Goal: Task Accomplishment & Management: Use online tool/utility

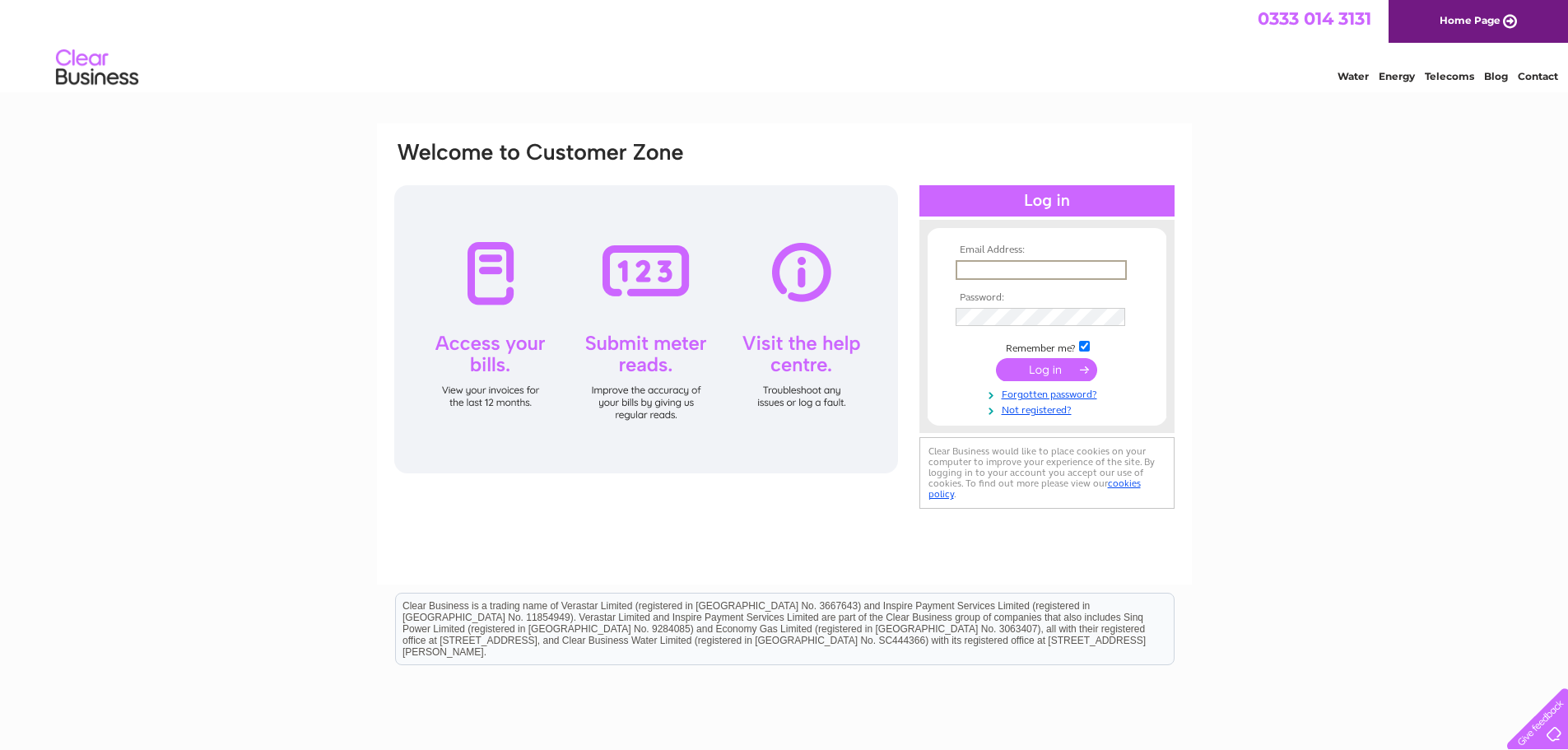
click at [1105, 269] on input "text" at bounding box center [1041, 270] width 172 height 20
type input "Hello@forehair.com"
click at [996, 358] on input "submit" at bounding box center [1047, 369] width 102 height 23
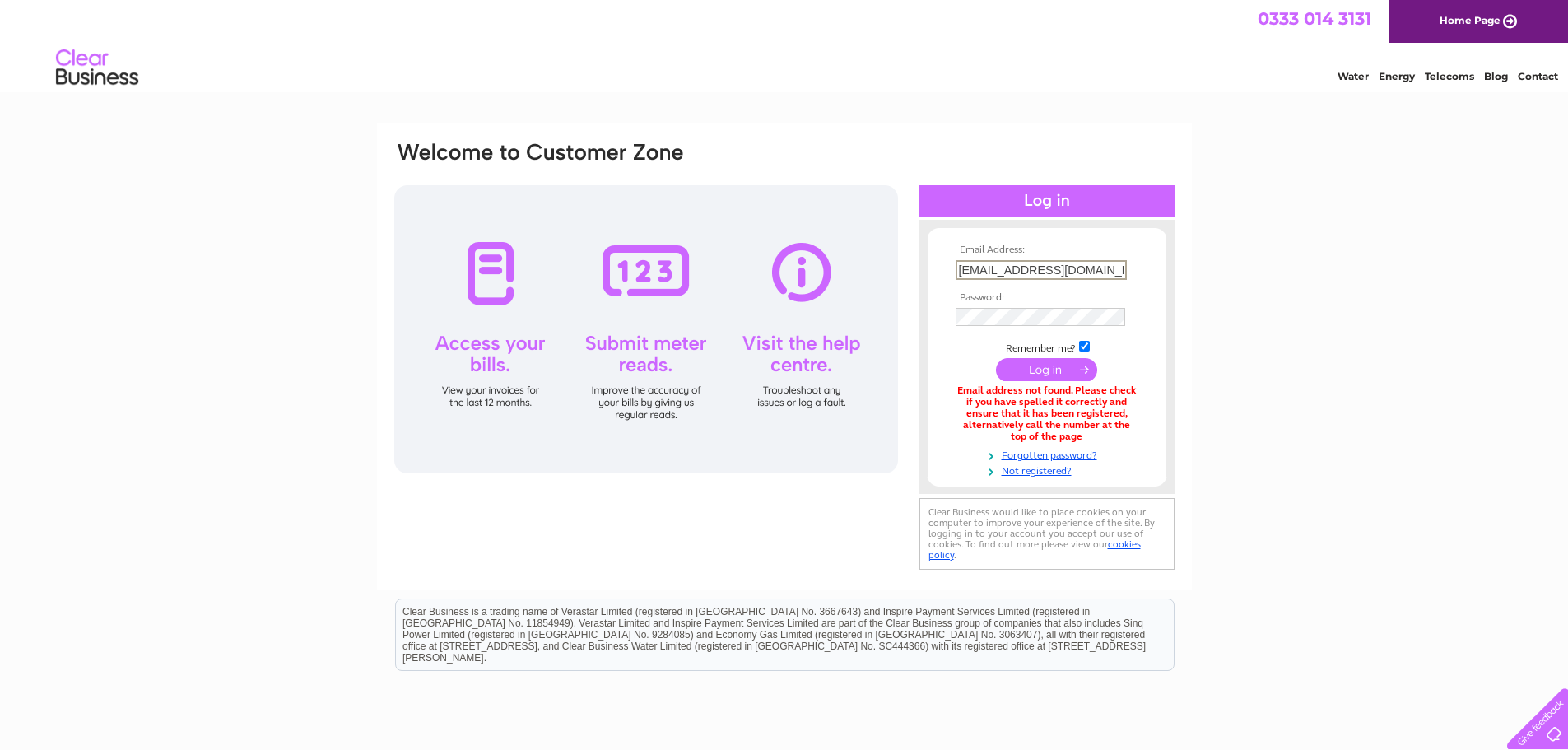
drag, startPoint x: 1066, startPoint y: 266, endPoint x: 955, endPoint y: 270, distance: 111.1
click at [956, 270] on input "Hello@forehair.com" at bounding box center [1041, 270] width 172 height 20
type input "hayleyslade83@me.com"
click at [1017, 372] on input "submit" at bounding box center [1047, 367] width 102 height 23
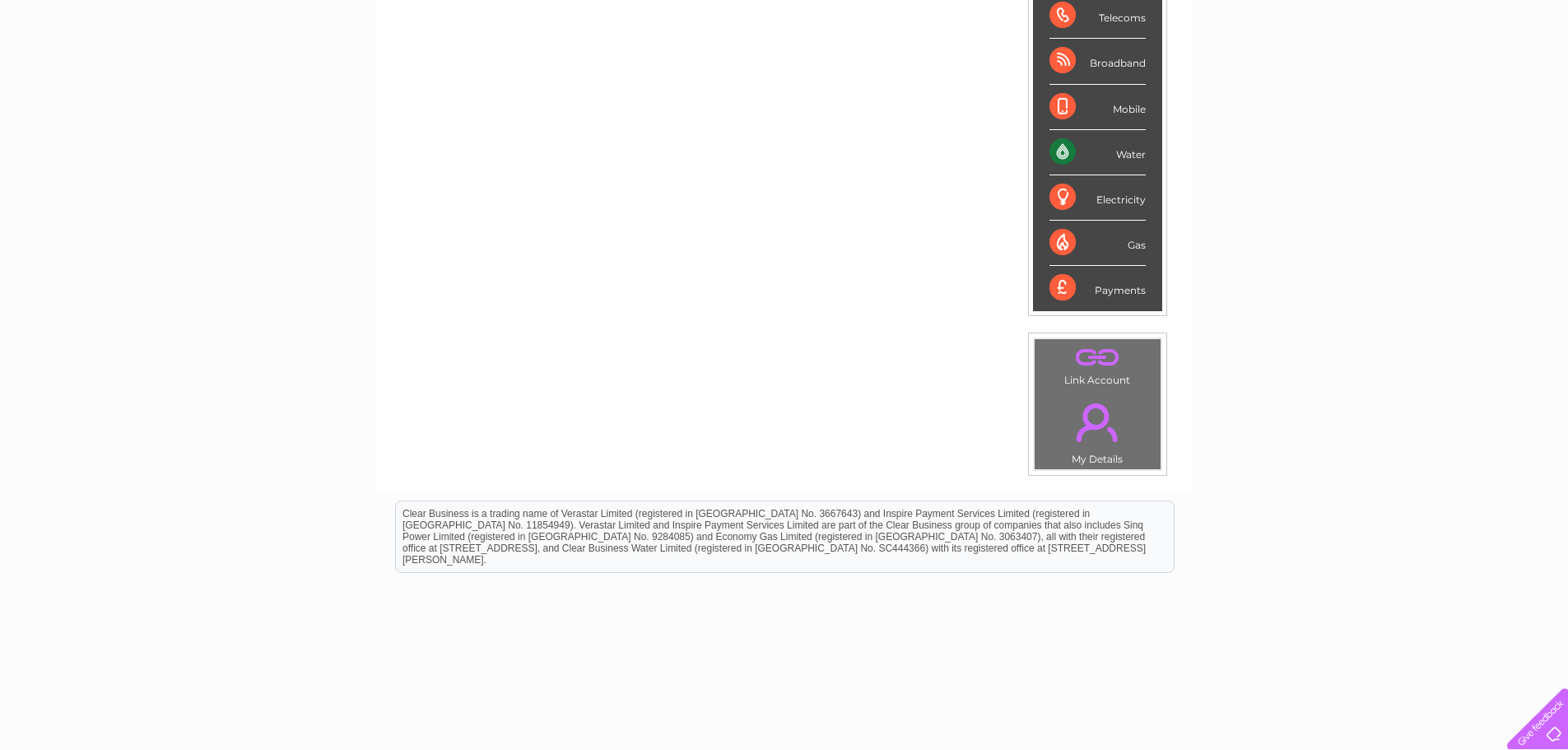
scroll to position [311, 0]
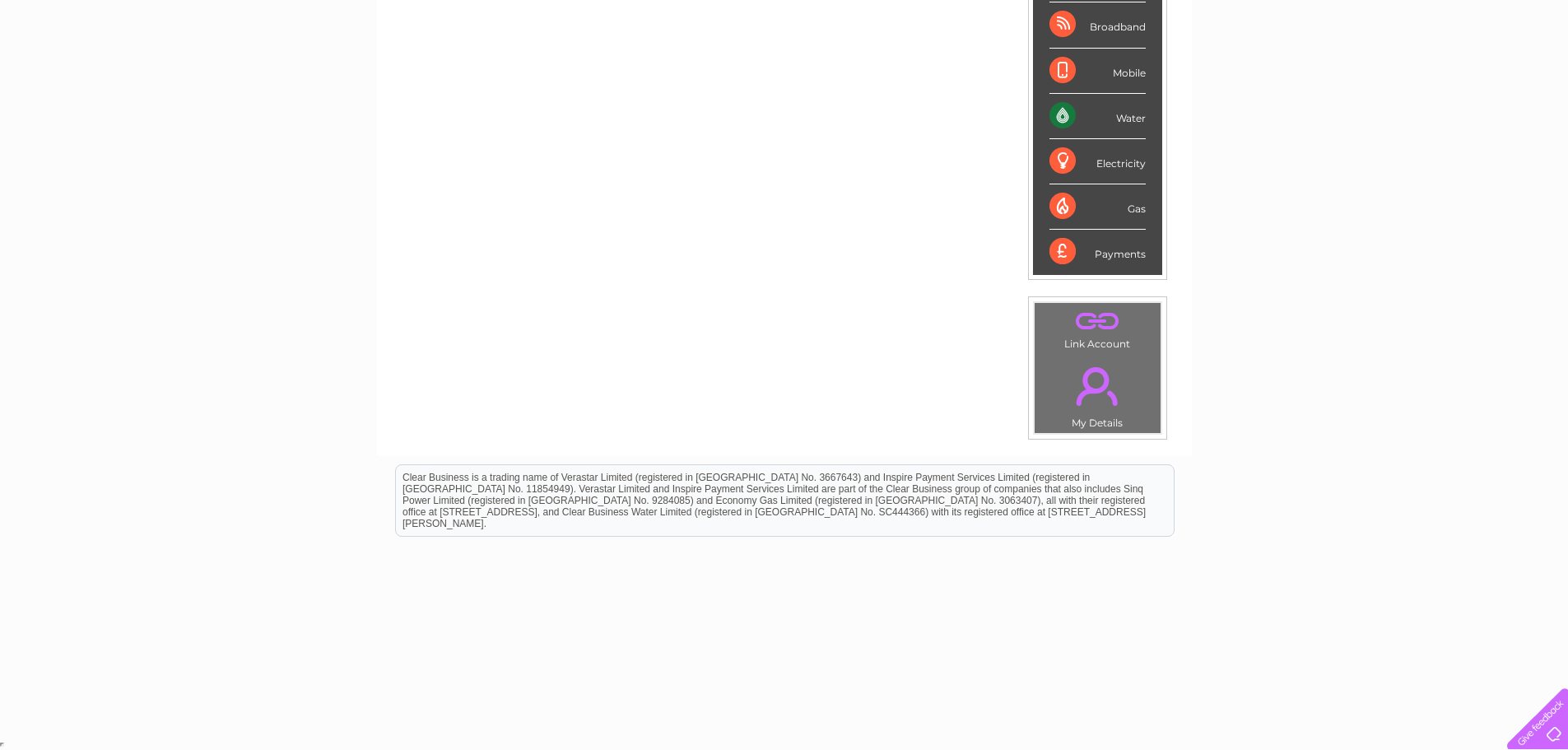
click at [1088, 397] on link "." at bounding box center [1098, 386] width 118 height 58
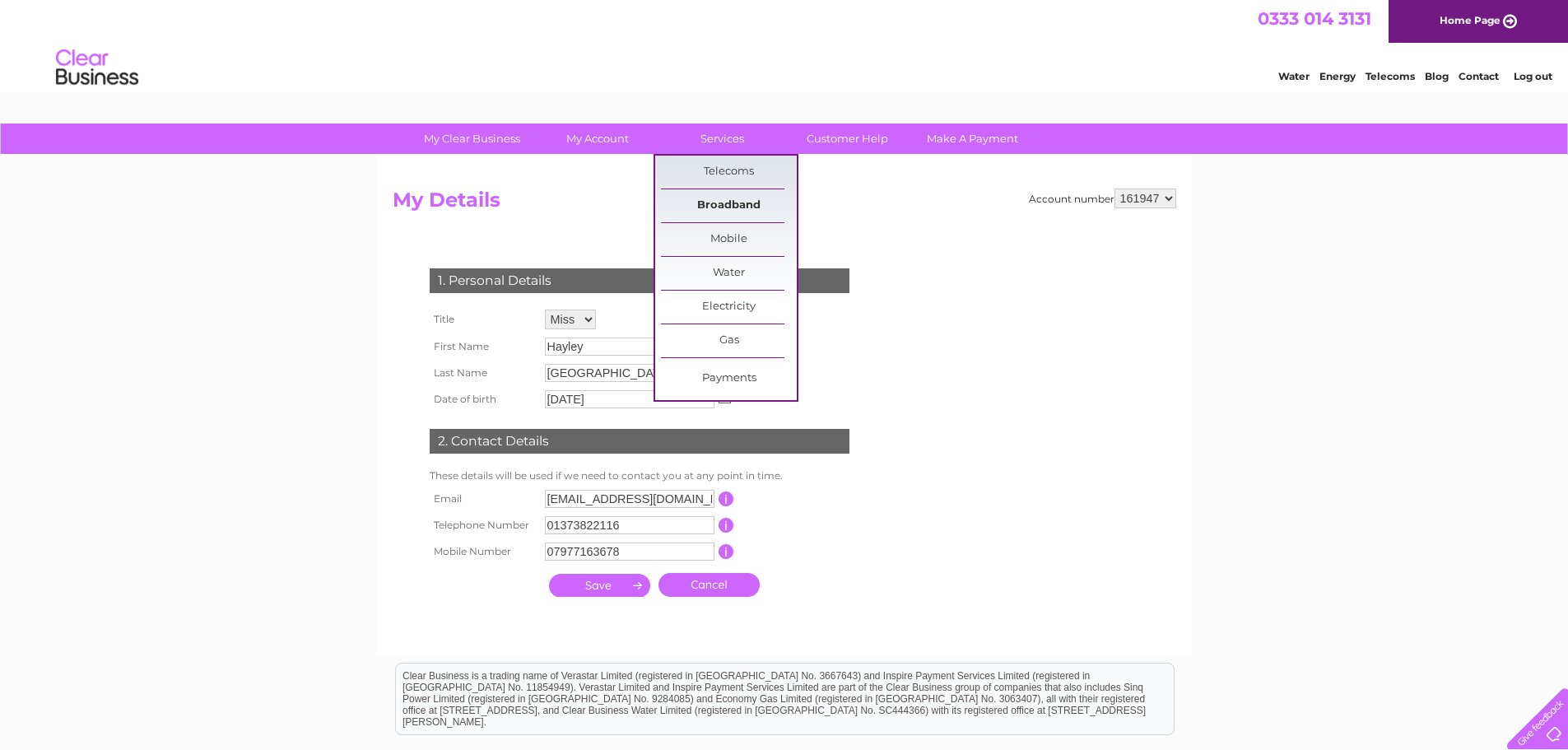
click at [727, 197] on link "Broadband" at bounding box center [729, 205] width 136 height 33
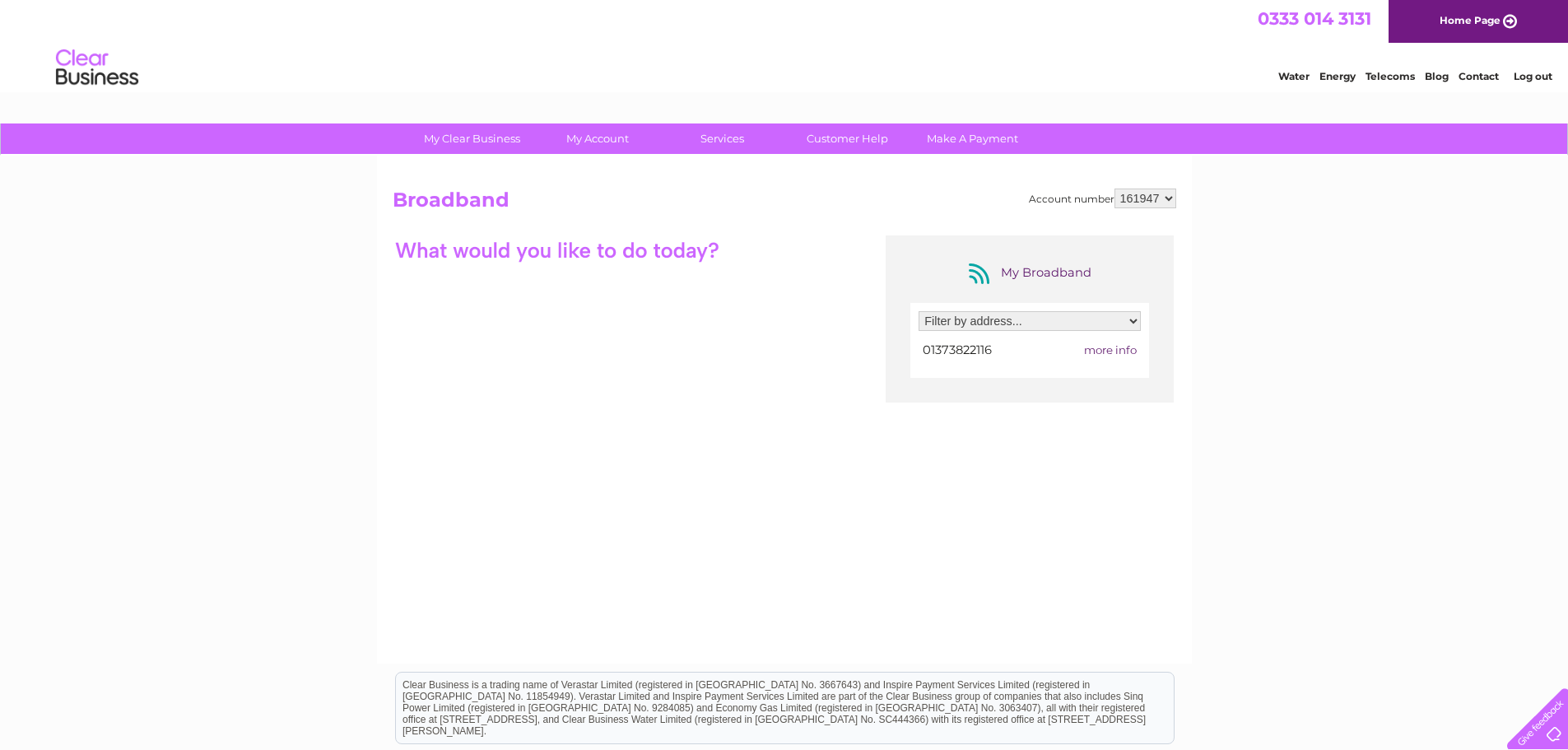
click at [1116, 356] on span "more info" at bounding box center [1110, 349] width 53 height 13
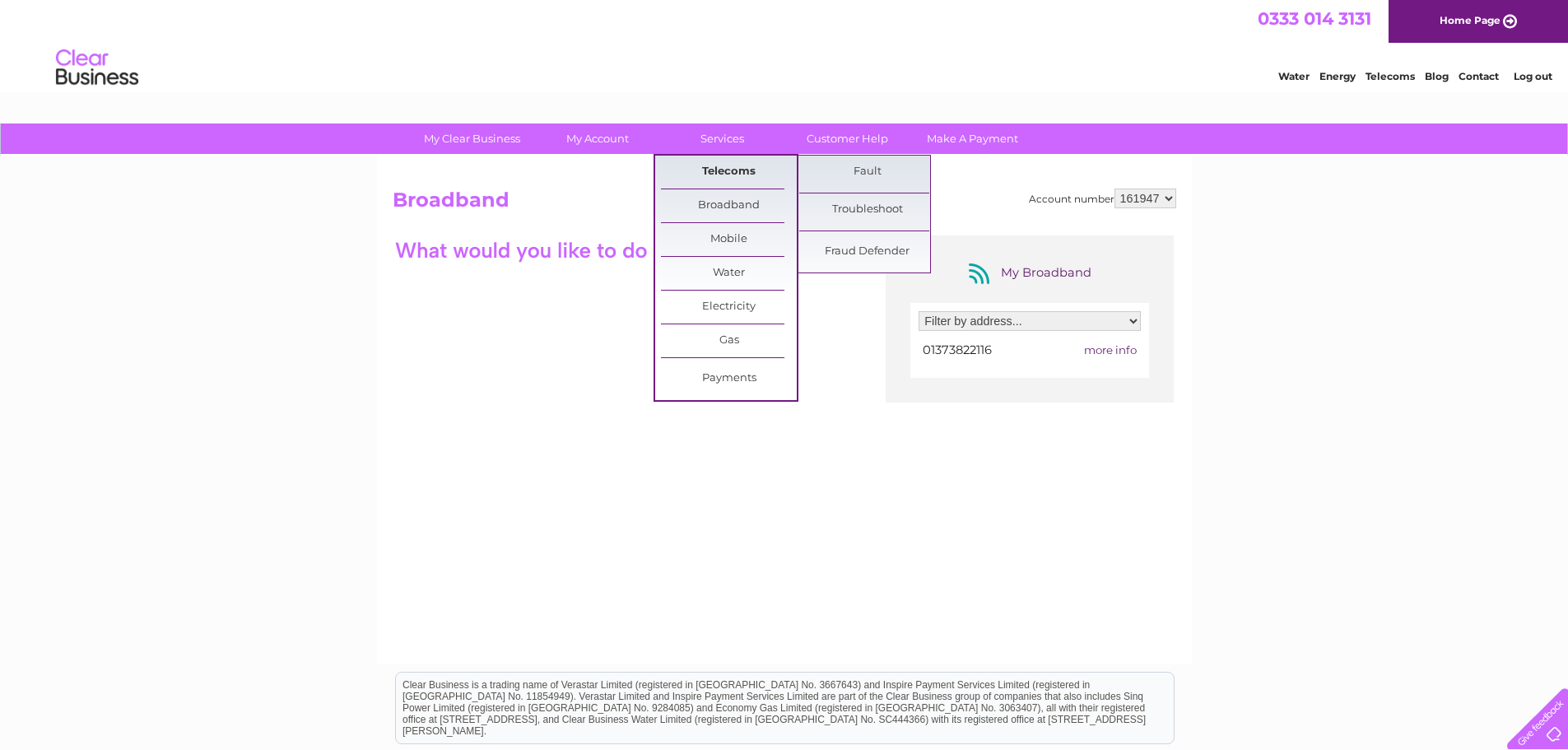
click at [750, 185] on link "Telecoms" at bounding box center [729, 172] width 136 height 33
click at [729, 169] on link "Telecoms" at bounding box center [729, 172] width 136 height 33
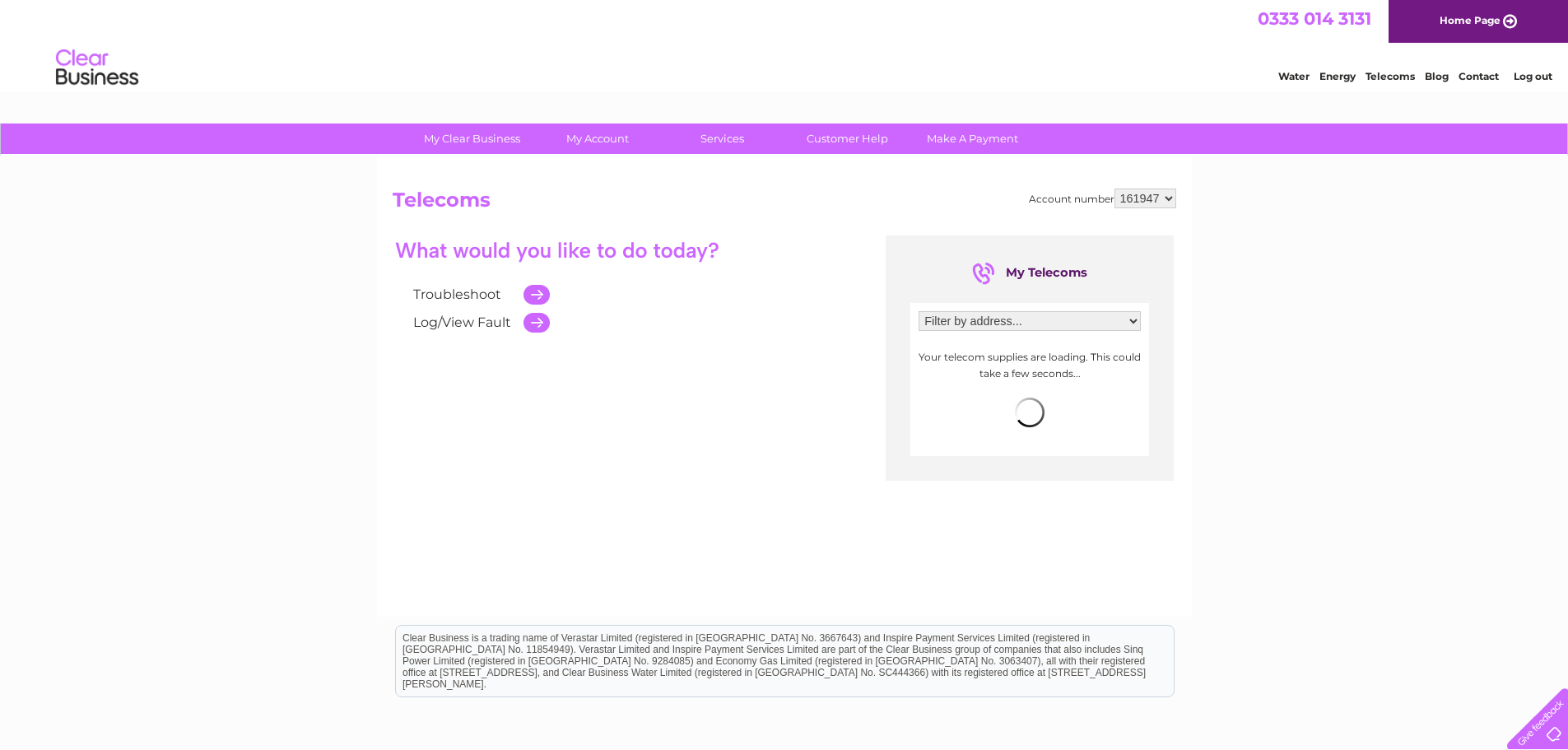
click at [490, 294] on link "Troubleshoot" at bounding box center [457, 294] width 88 height 16
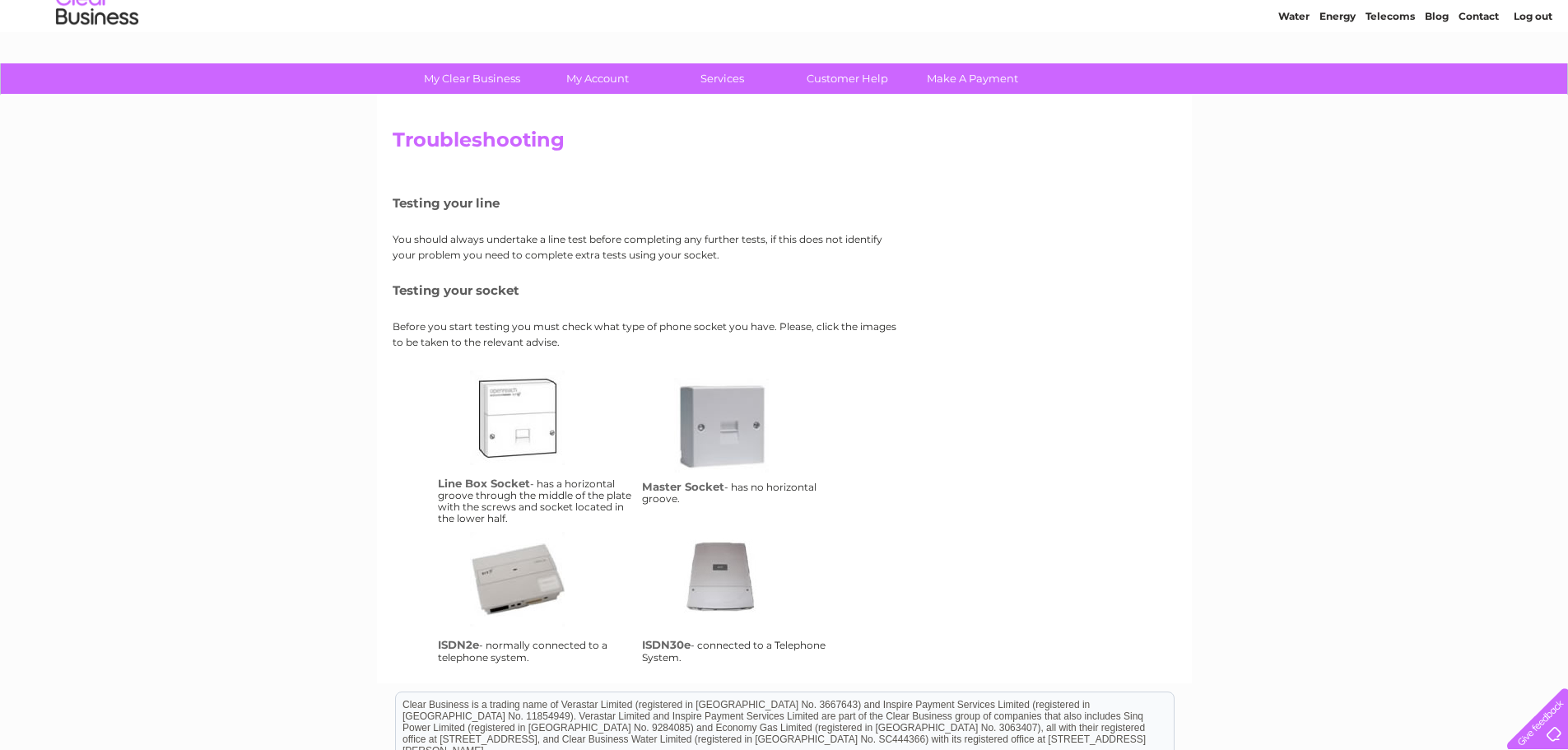
scroll to position [165, 0]
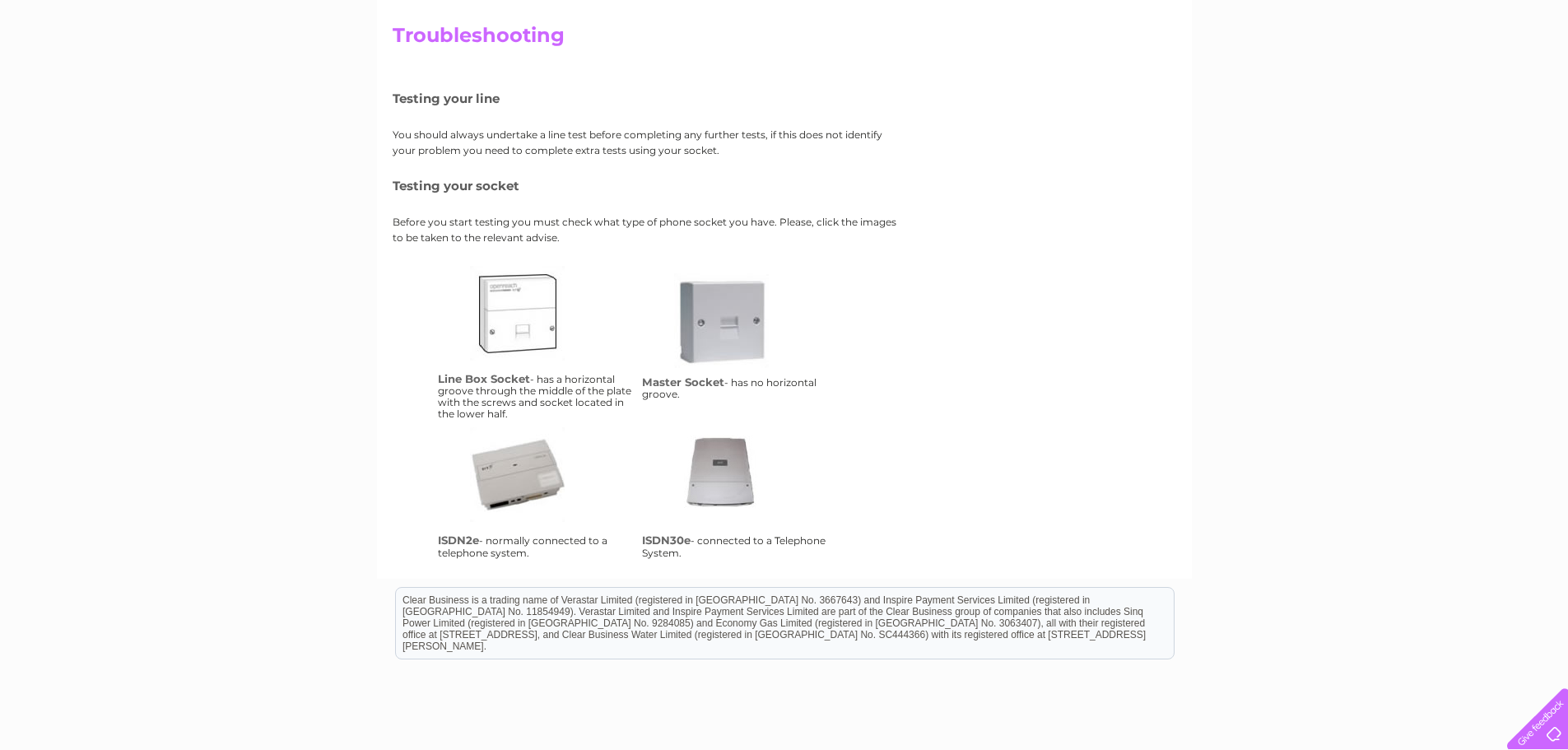
click at [523, 325] on link "lbs" at bounding box center [536, 332] width 132 height 132
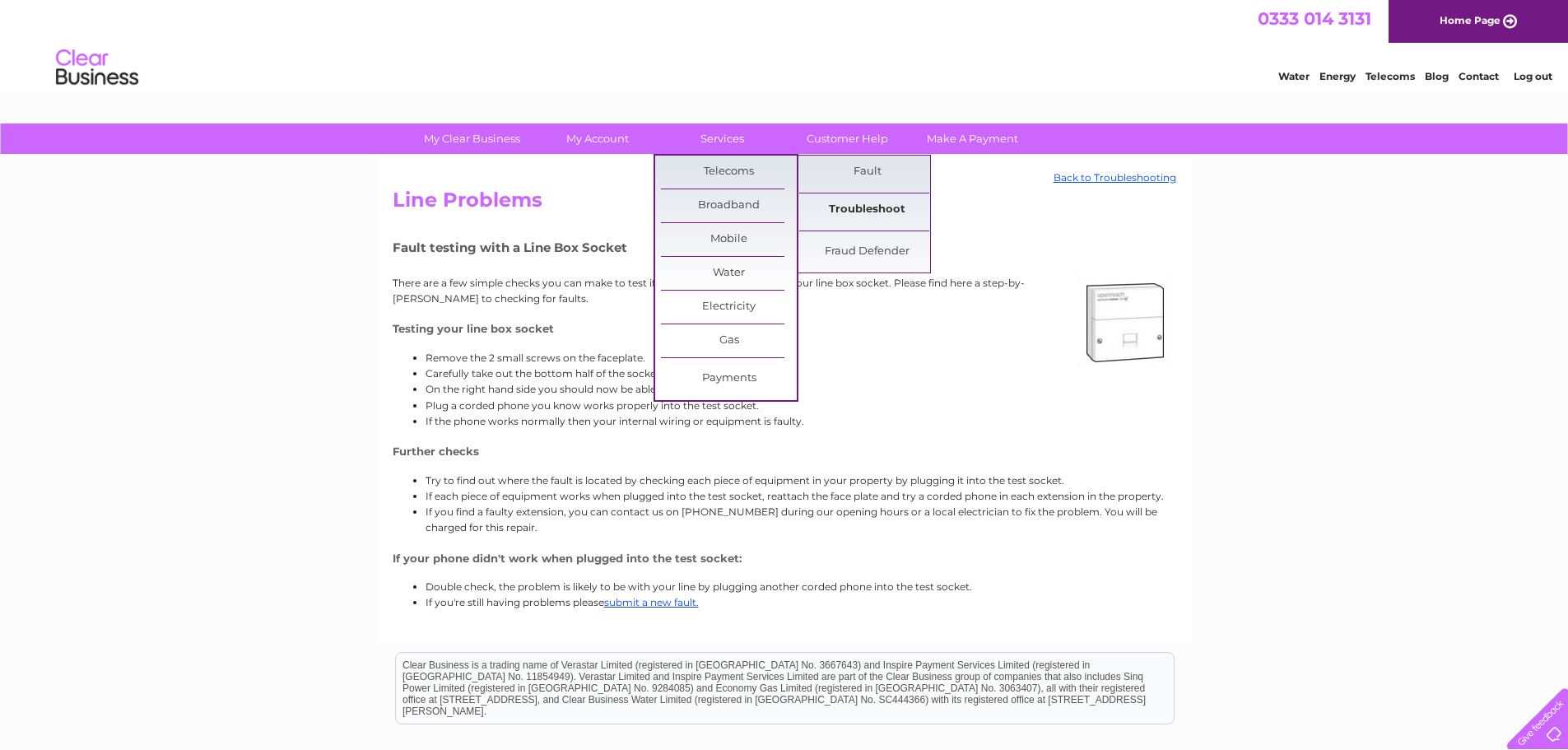
click at [871, 218] on link "Troubleshoot" at bounding box center [867, 209] width 136 height 33
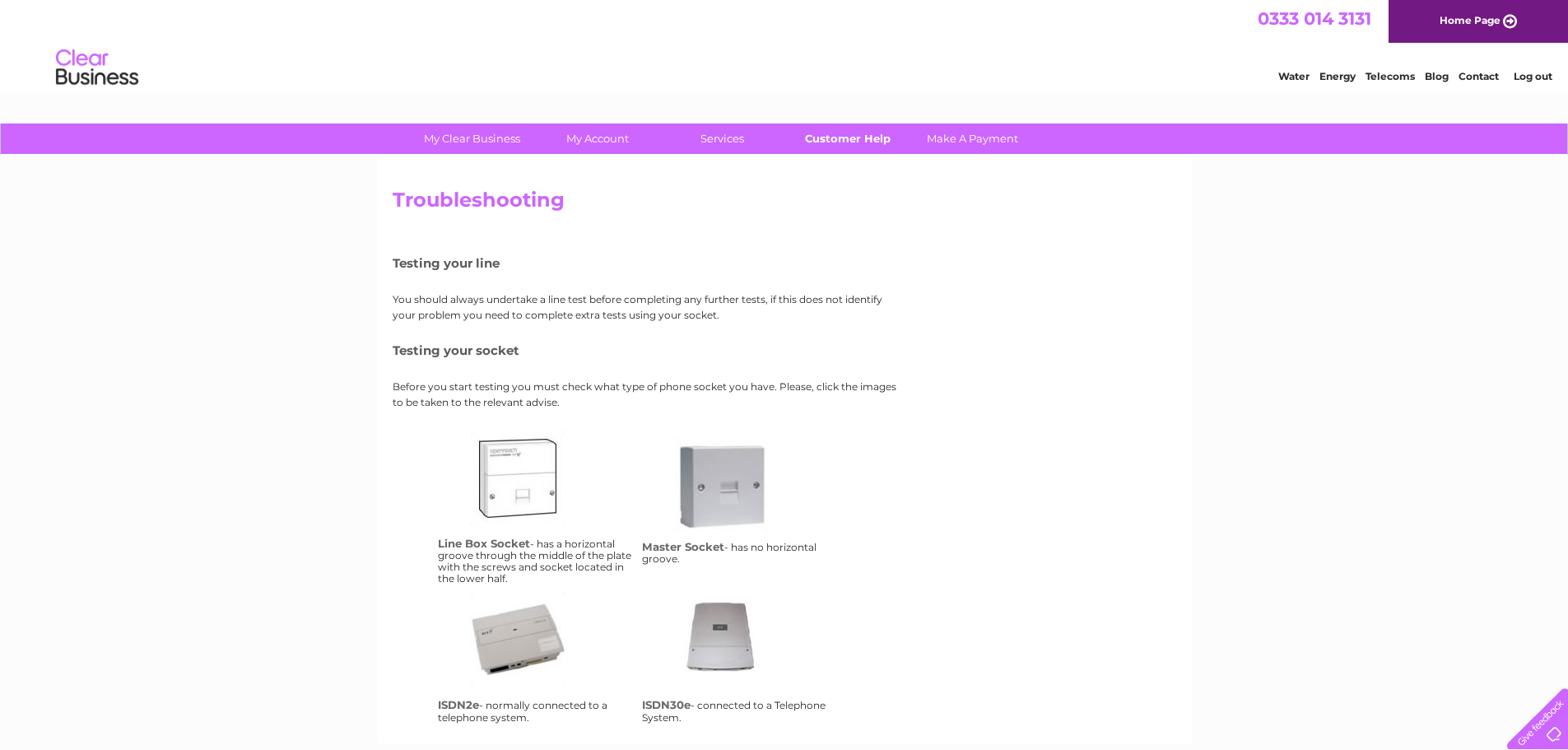
click at [858, 133] on link "Customer Help" at bounding box center [848, 139] width 136 height 31
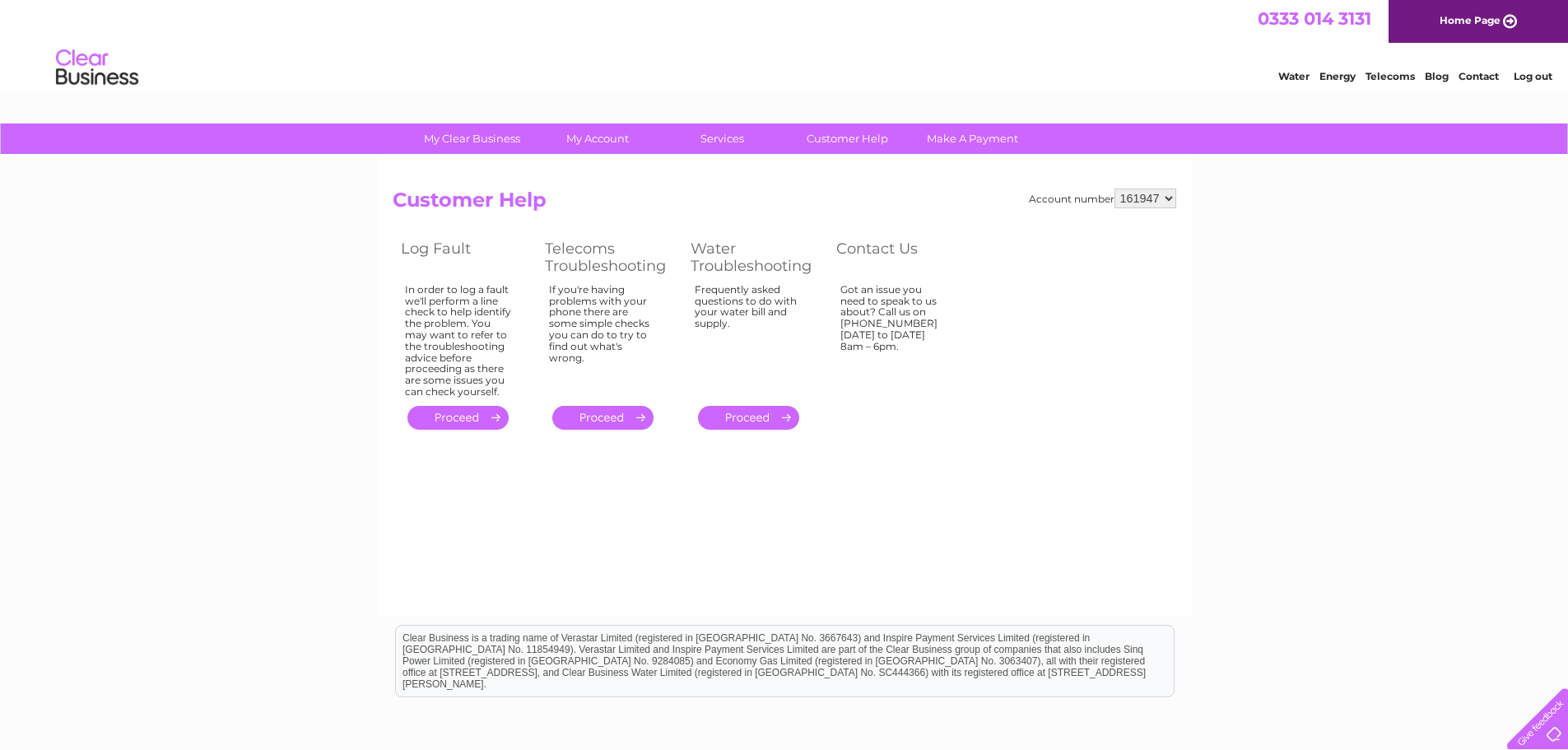
click at [640, 414] on link "." at bounding box center [603, 418] width 102 height 24
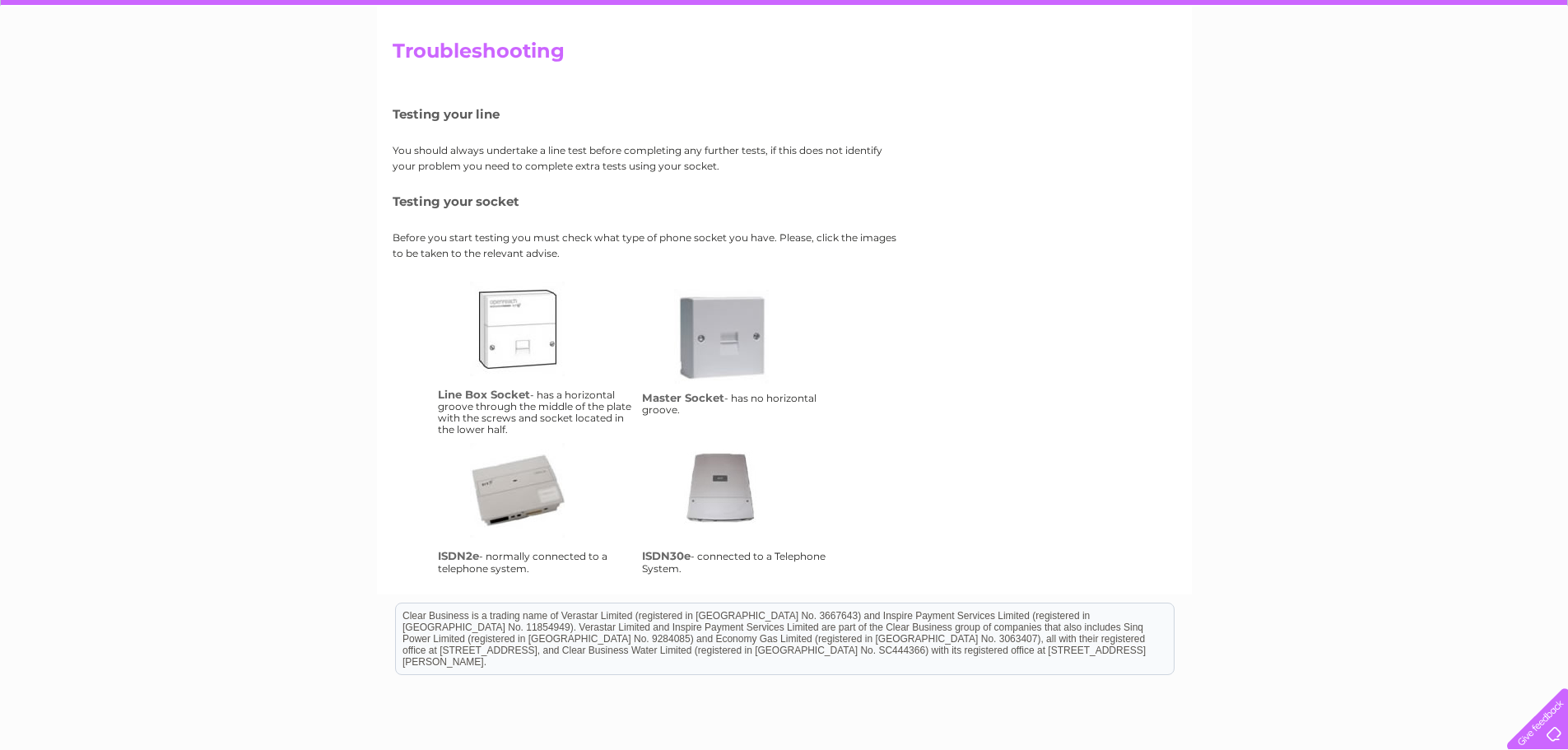
scroll to position [165, 0]
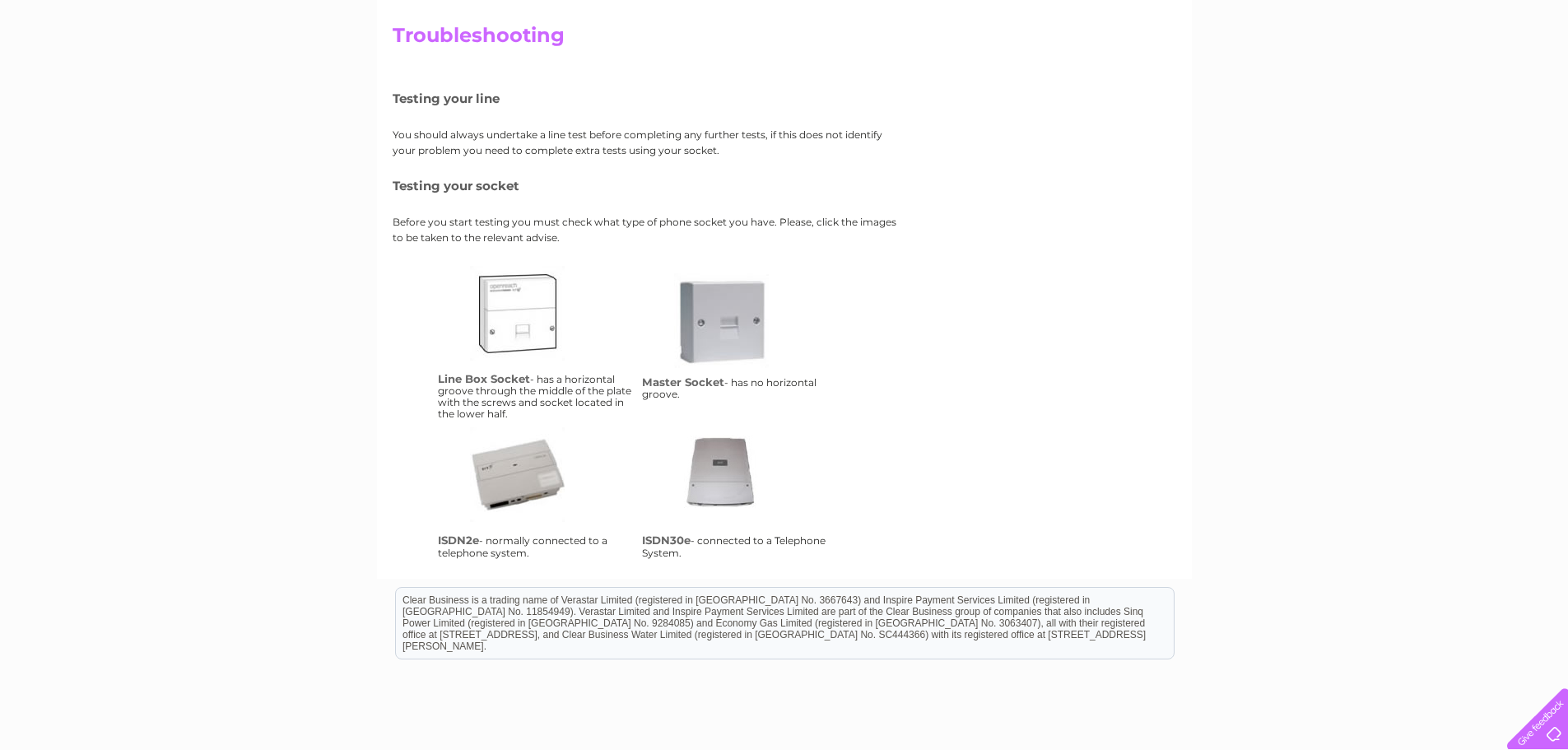
click at [517, 337] on link "lbs" at bounding box center [536, 332] width 132 height 132
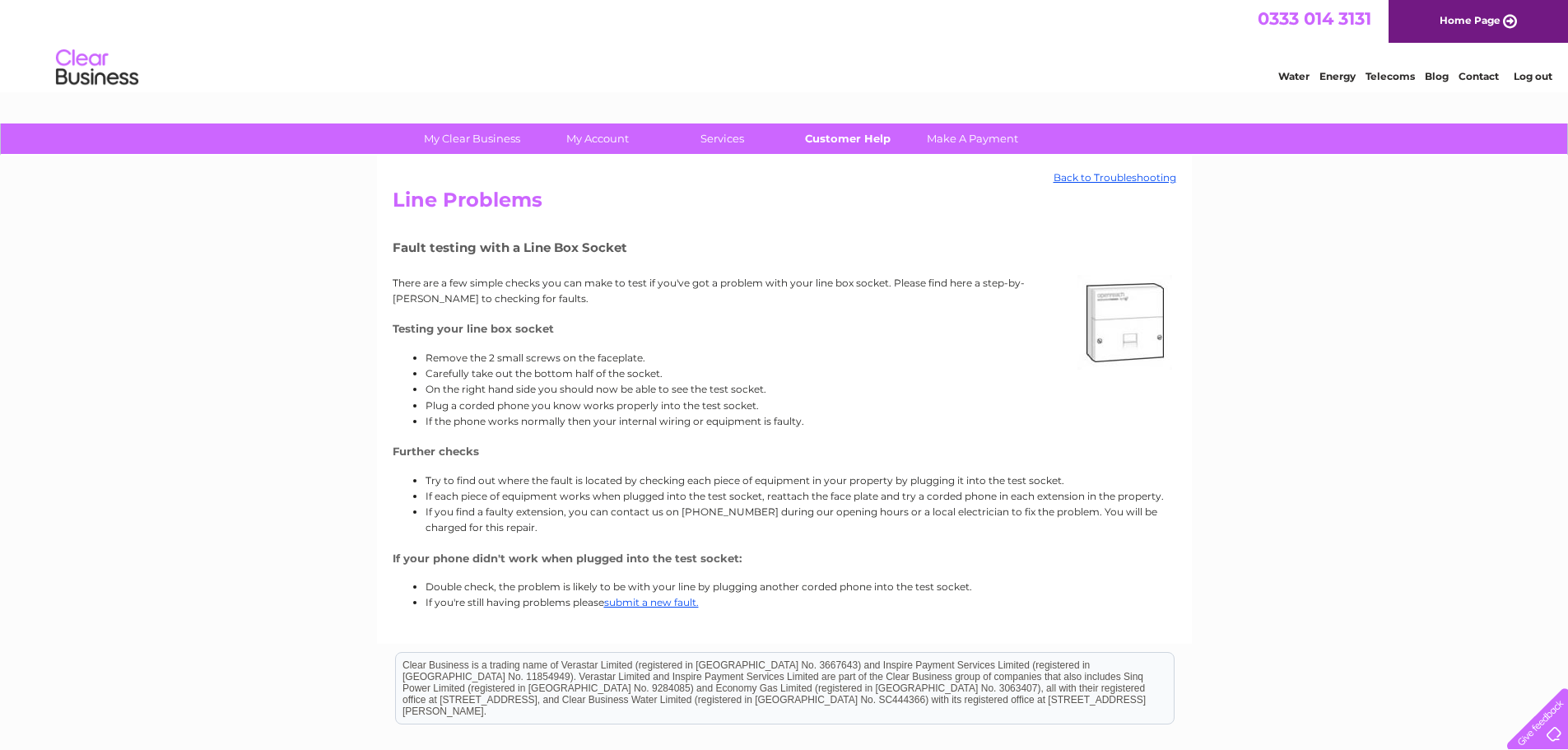
click at [874, 135] on link "Customer Help" at bounding box center [848, 139] width 136 height 31
